Goal: Task Accomplishment & Management: Use online tool/utility

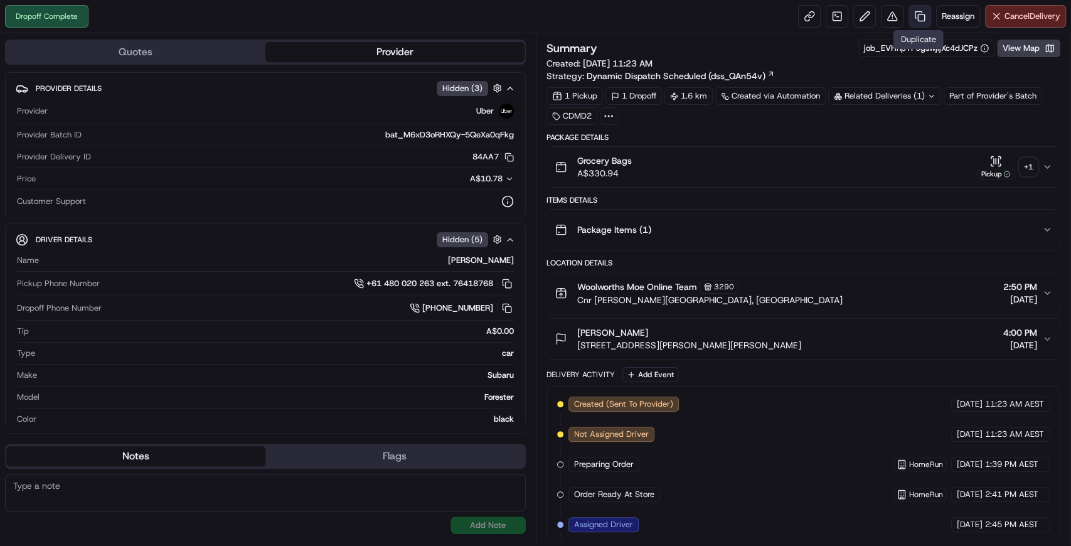
click at [915, 18] on link at bounding box center [919, 16] width 23 height 23
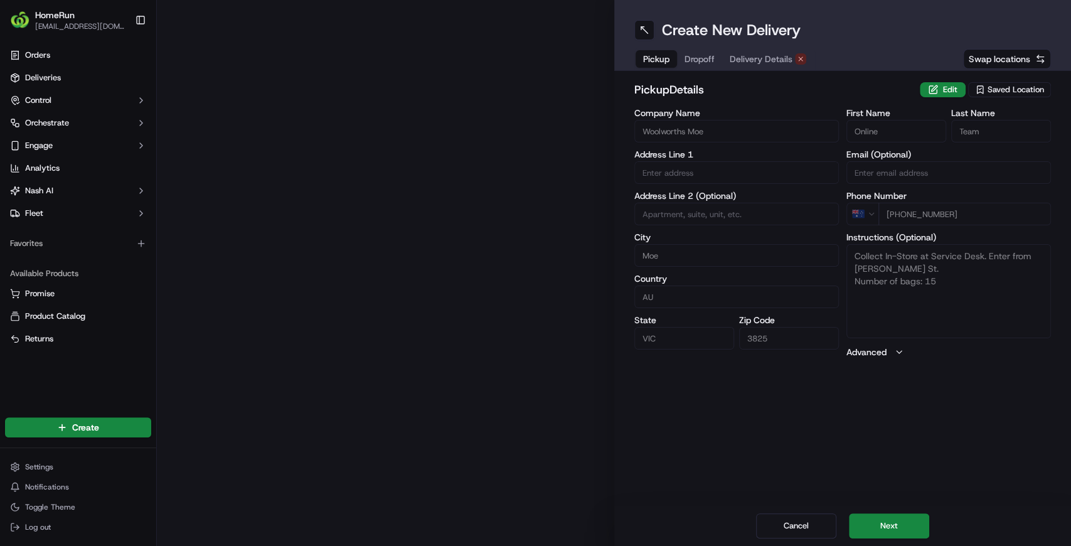
type input "Cnr George And Anzac Street"
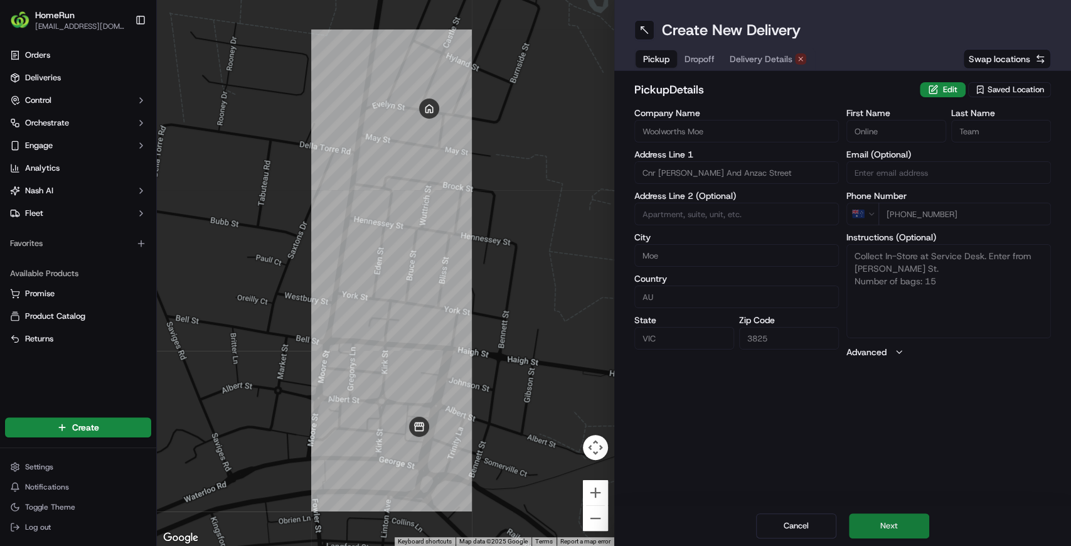
click at [916, 524] on button "Next" at bounding box center [889, 525] width 80 height 25
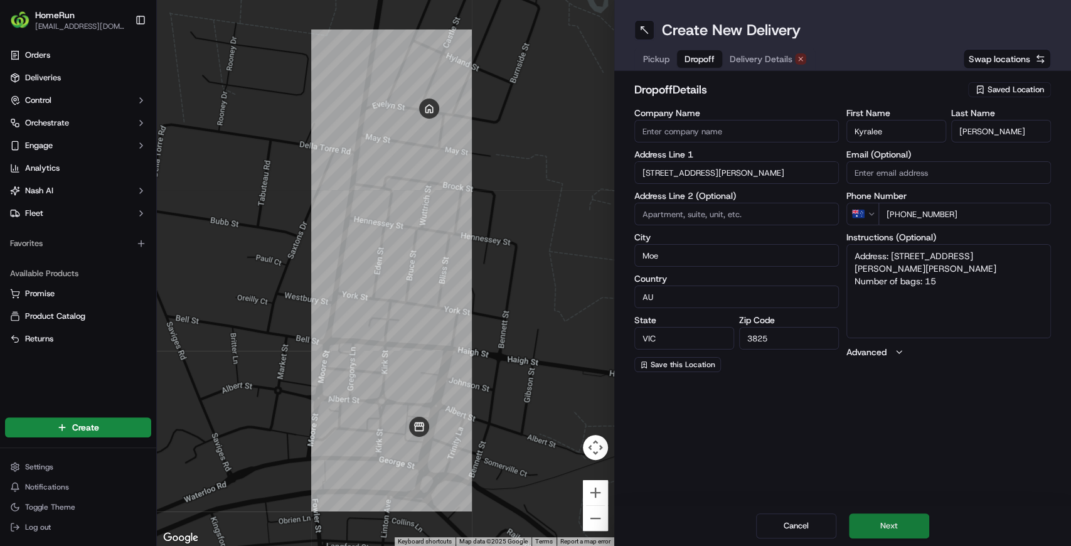
click at [910, 529] on button "Next" at bounding box center [889, 525] width 80 height 25
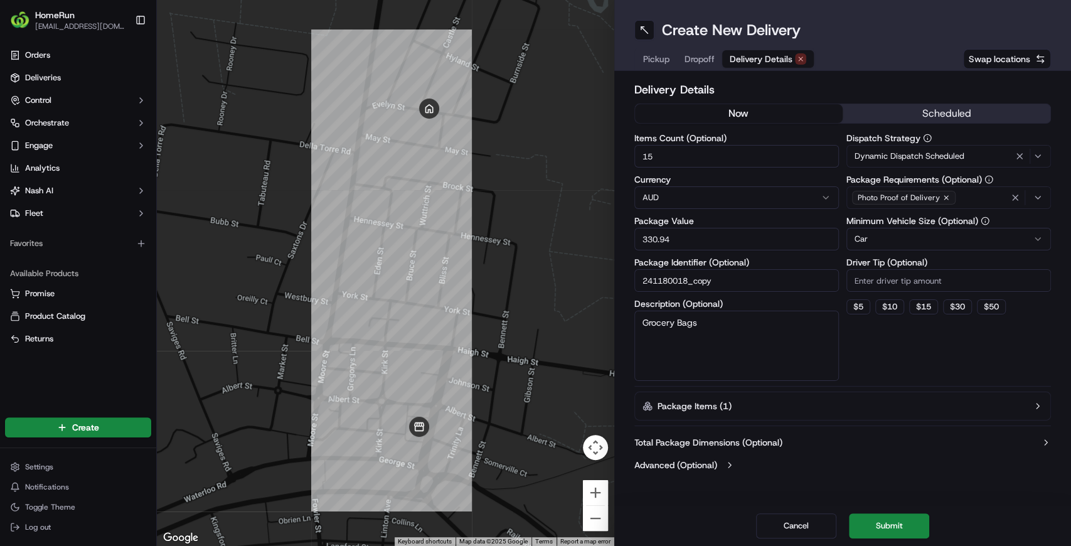
click at [745, 116] on button "now" at bounding box center [739, 113] width 208 height 19
click at [965, 488] on div "Create New Delivery Pickup Dropoff Delivery Details Swap locations Delivery Det…" at bounding box center [842, 273] width 457 height 546
click at [972, 515] on div "Cancel Submit" at bounding box center [842, 526] width 457 height 40
click at [966, 482] on div "Delivery Details now scheduled Items Count (Optional) 15 Currency AUD Package V…" at bounding box center [842, 278] width 457 height 415
click at [827, 80] on div "Delivery Details now scheduled Items Count (Optional) 15 Currency AUD Package V…" at bounding box center [842, 278] width 457 height 415
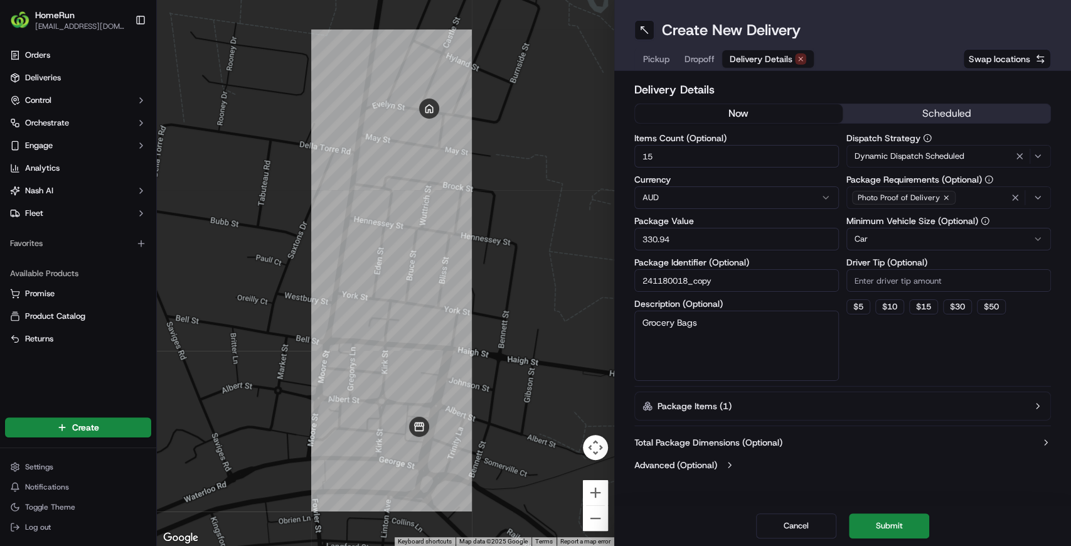
click at [750, 114] on button "now" at bounding box center [739, 113] width 208 height 19
click at [880, 517] on button "Submit" at bounding box center [889, 525] width 80 height 25
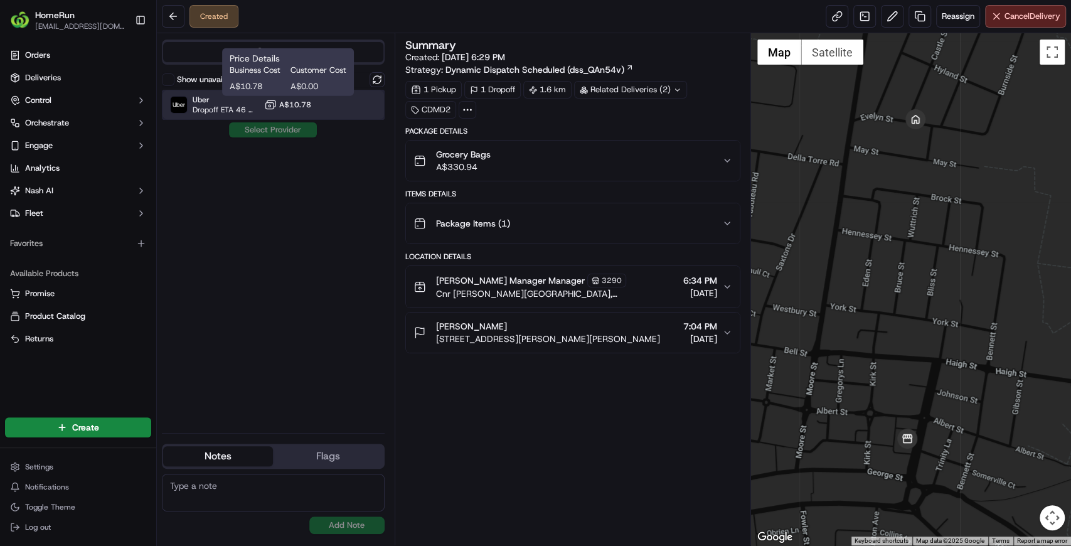
click at [230, 100] on span "Uber" at bounding box center [226, 100] width 66 height 10
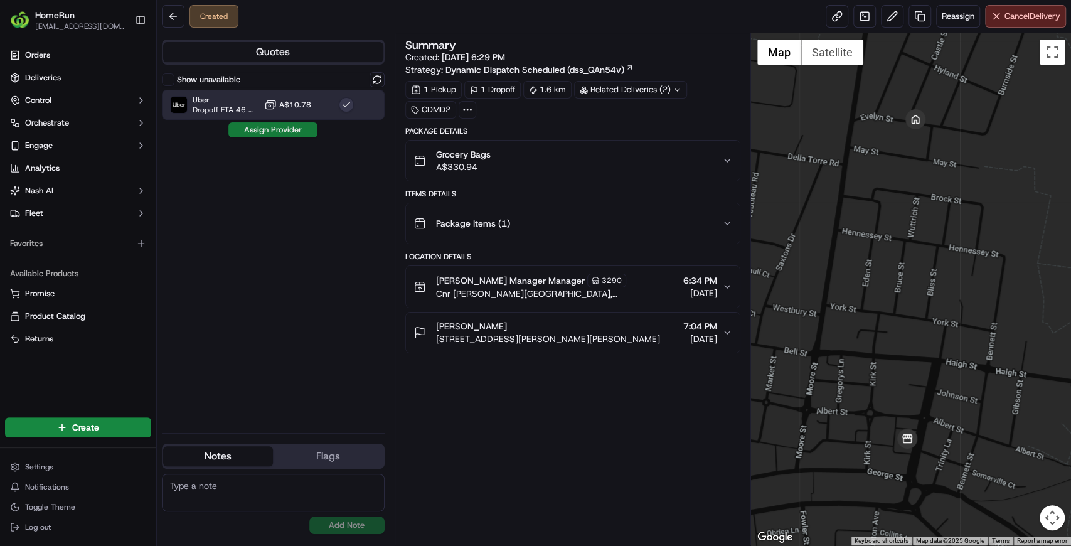
click at [257, 129] on button "Assign Provider" at bounding box center [272, 129] width 89 height 15
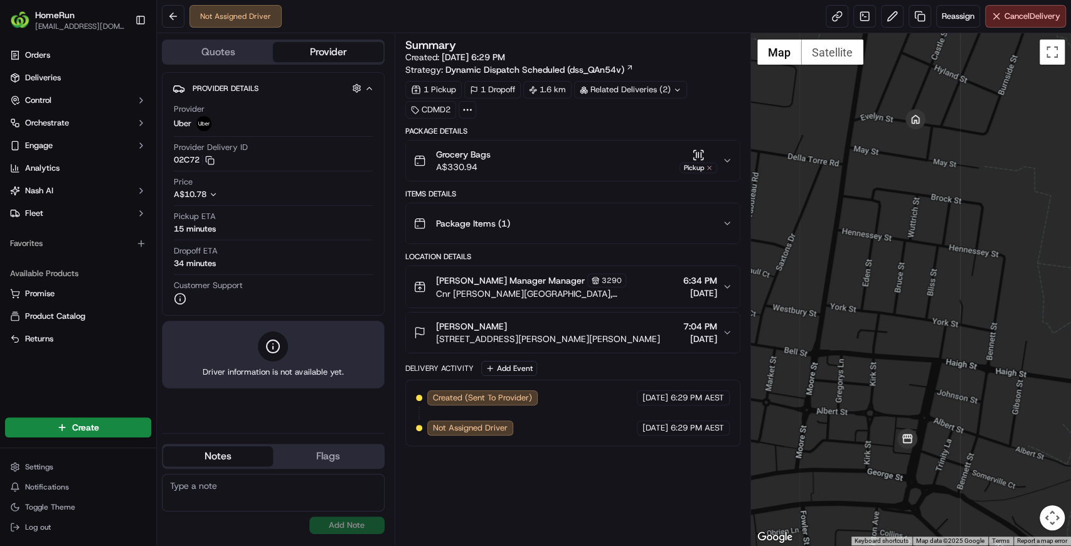
click at [201, 233] on div "Pickup ETA 15 minutes" at bounding box center [273, 225] width 199 height 29
click at [467, 496] on div "Summary Created: 20/09/2025 6:29 PM Strategy: Dynamic Dispatch Scheduled (dss_Q…" at bounding box center [572, 289] width 335 height 499
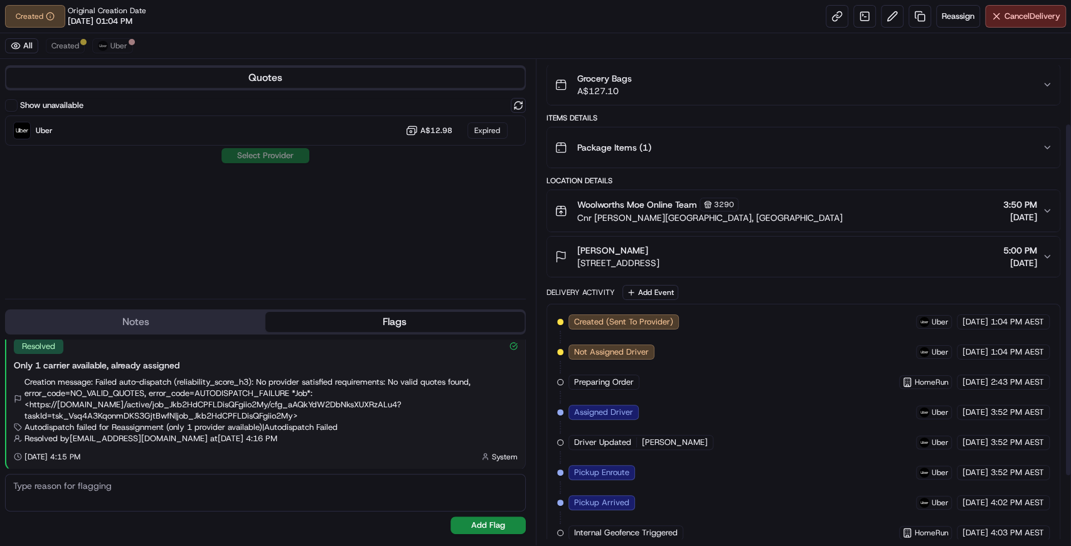
scroll to position [182, 0]
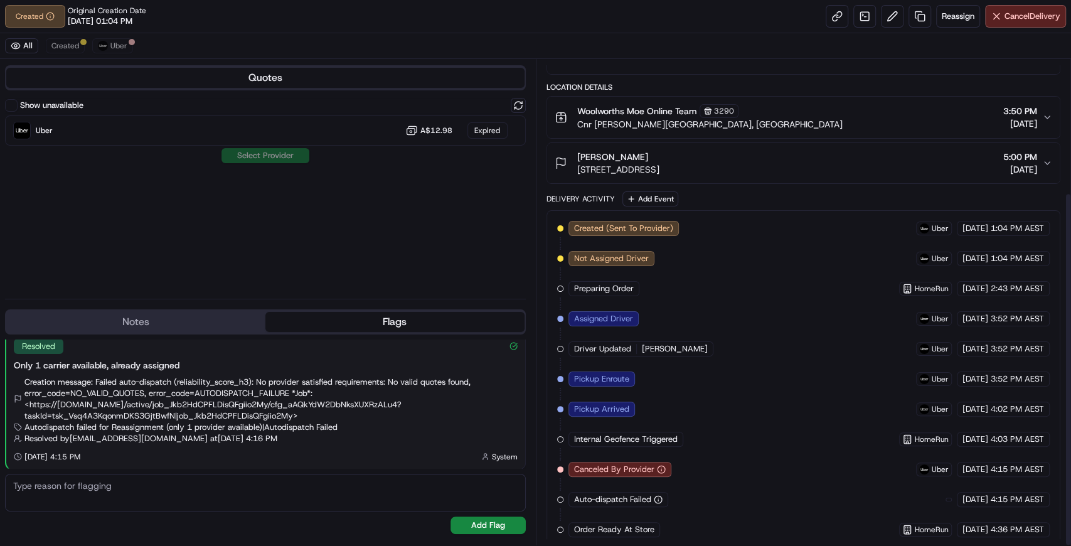
scroll to position [182, 0]
drag, startPoint x: 576, startPoint y: 519, endPoint x: 694, endPoint y: 526, distance: 118.8
click at [694, 528] on div "Created (Sent To Provider) Uber [DATE] 1:04 PM AEST Not Assigned Driver Uber [D…" at bounding box center [803, 378] width 493 height 316
click at [960, 15] on span "Reassign" at bounding box center [958, 16] width 33 height 11
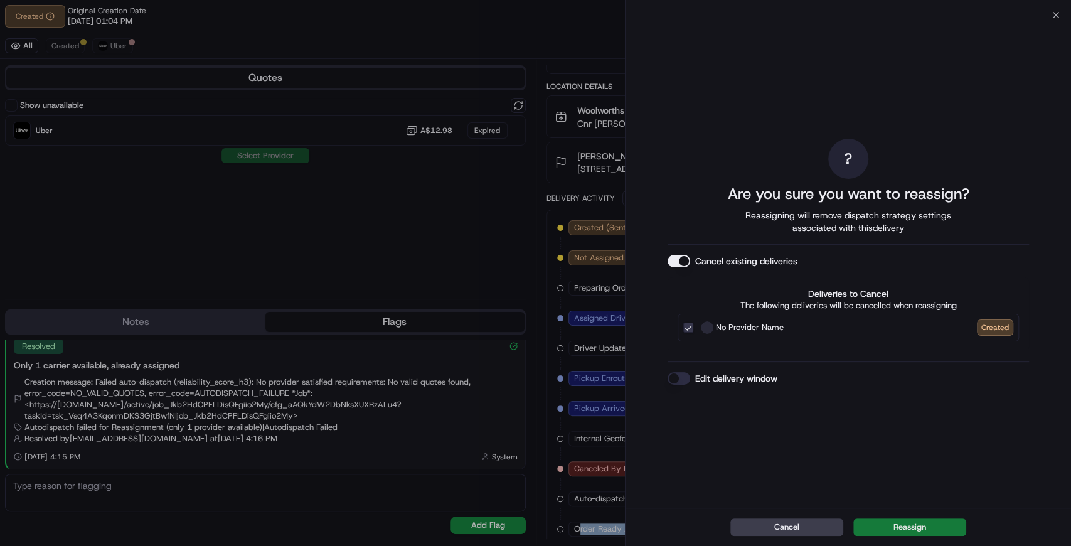
click at [895, 531] on button "Reassign" at bounding box center [909, 527] width 113 height 18
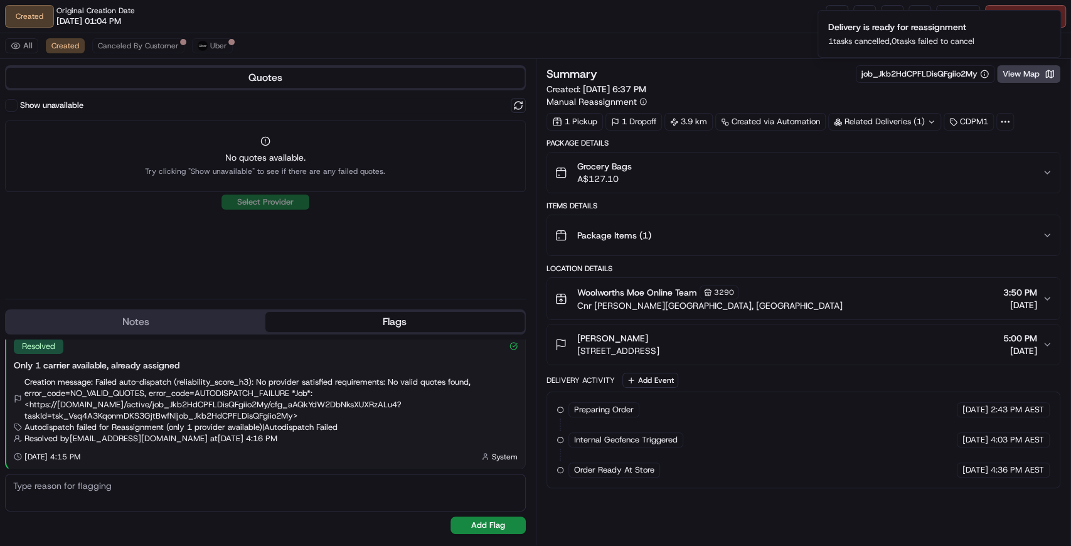
scroll to position [0, 0]
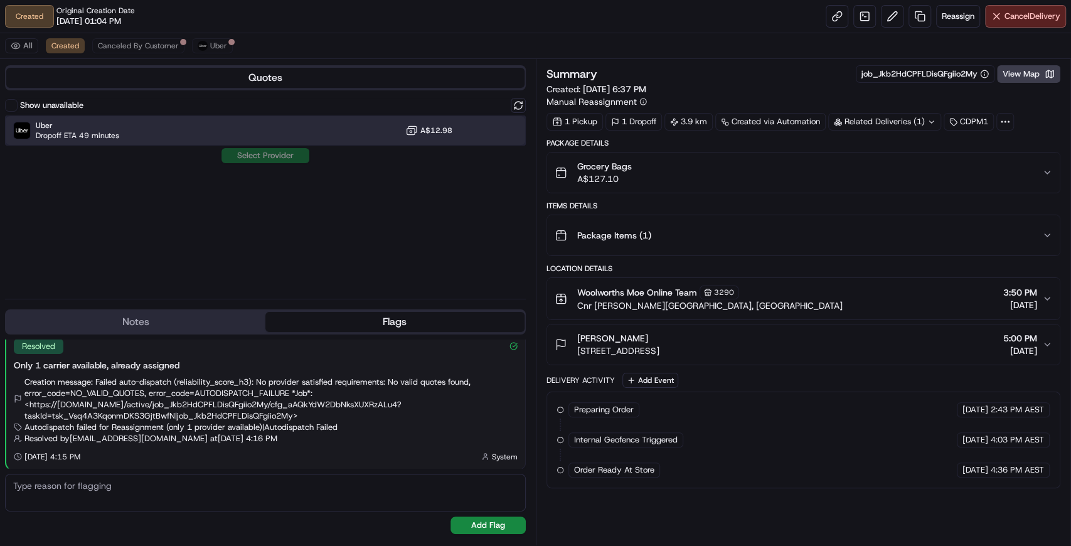
drag, startPoint x: 129, startPoint y: 131, endPoint x: 156, endPoint y: 130, distance: 27.0
click at [128, 131] on div "Uber Dropoff ETA 49 minutes A$12.98" at bounding box center [265, 130] width 521 height 30
click at [263, 152] on button "Assign Provider" at bounding box center [265, 155] width 89 height 15
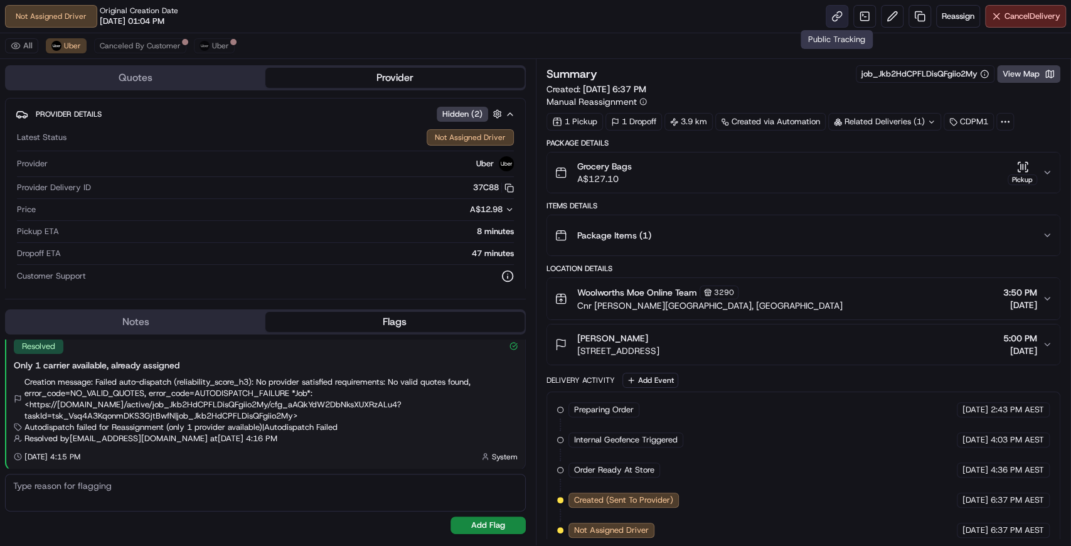
click at [836, 16] on link at bounding box center [837, 16] width 23 height 23
